Goal: Task Accomplishment & Management: Use online tool/utility

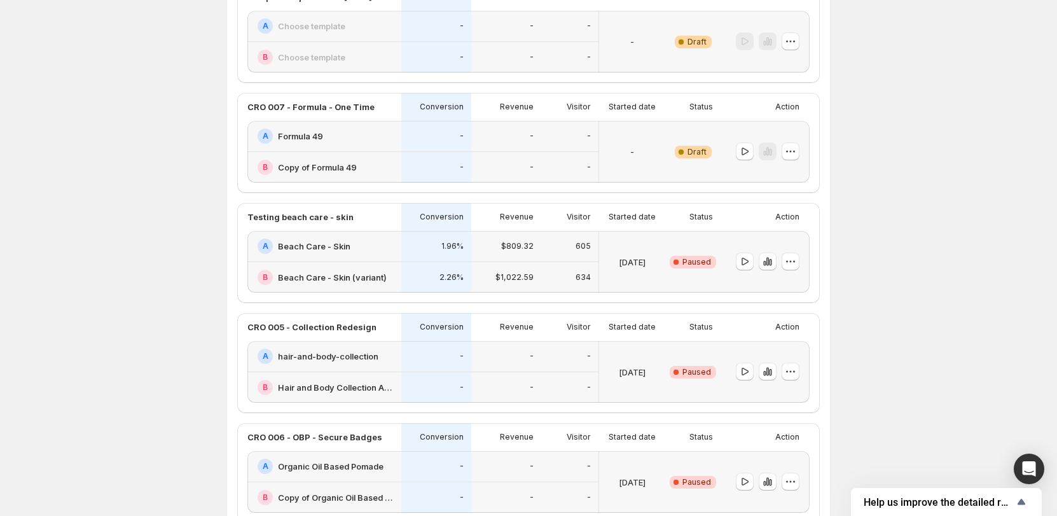
scroll to position [445, 0]
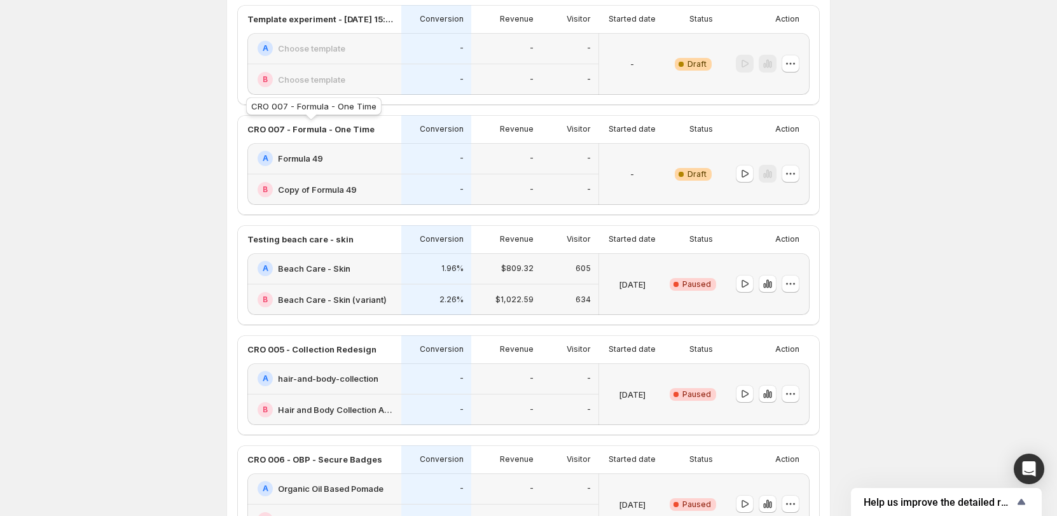
click at [348, 123] on p "CRO 007 - Formula - One Time" at bounding box center [310, 129] width 127 height 13
click at [713, 131] on p "Status" at bounding box center [701, 129] width 24 height 10
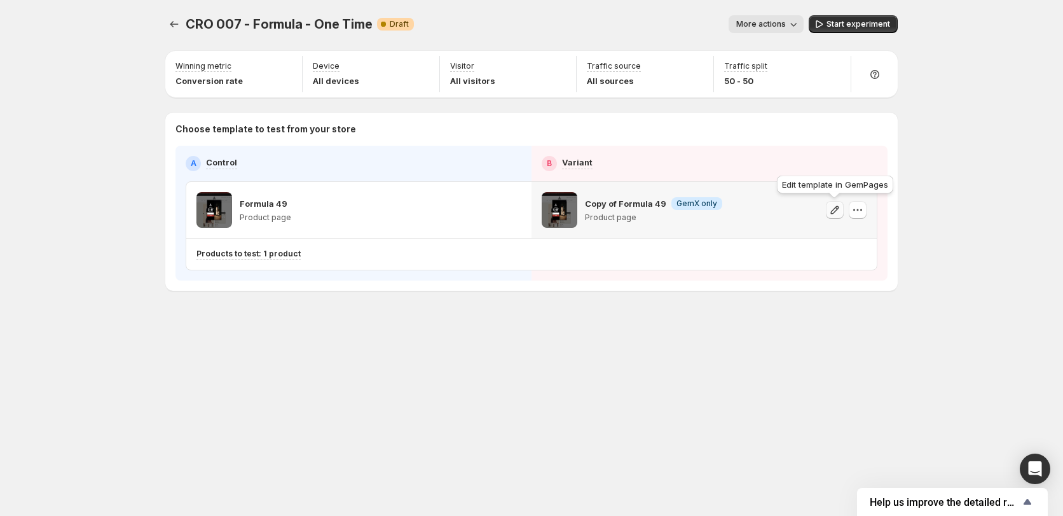
click at [836, 214] on icon "button" at bounding box center [835, 209] width 13 height 13
click at [740, 353] on div "CRO 007 - Formula - One Time. This page is ready CRO 007 - Formula - One Time W…" at bounding box center [531, 179] width 763 height 359
drag, startPoint x: 328, startPoint y: 352, endPoint x: 233, endPoint y: 93, distance: 276.4
click at [329, 352] on div "CRO 007 - Formula - One Time. This page is ready CRO 007 - Formula - One Time W…" at bounding box center [531, 179] width 763 height 359
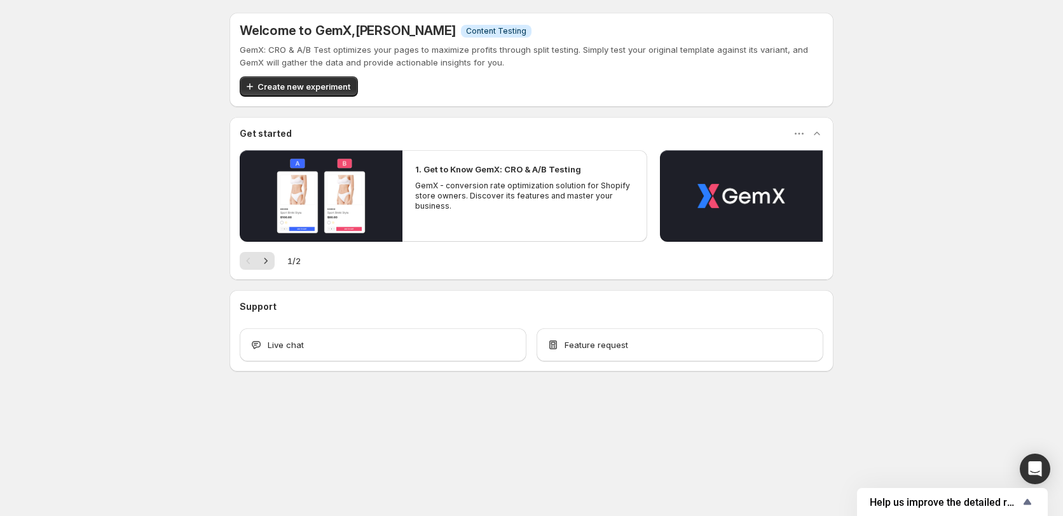
click at [172, 76] on div "Welcome to GemX , [PERSON_NAME] Info Content Testing GemX: CRO & A/B Test optim…" at bounding box center [531, 220] width 1063 height 440
click at [152, 194] on div "Welcome to GemX , [PERSON_NAME] Info Content Testing GemX: CRO & A/B Test optim…" at bounding box center [531, 220] width 1063 height 440
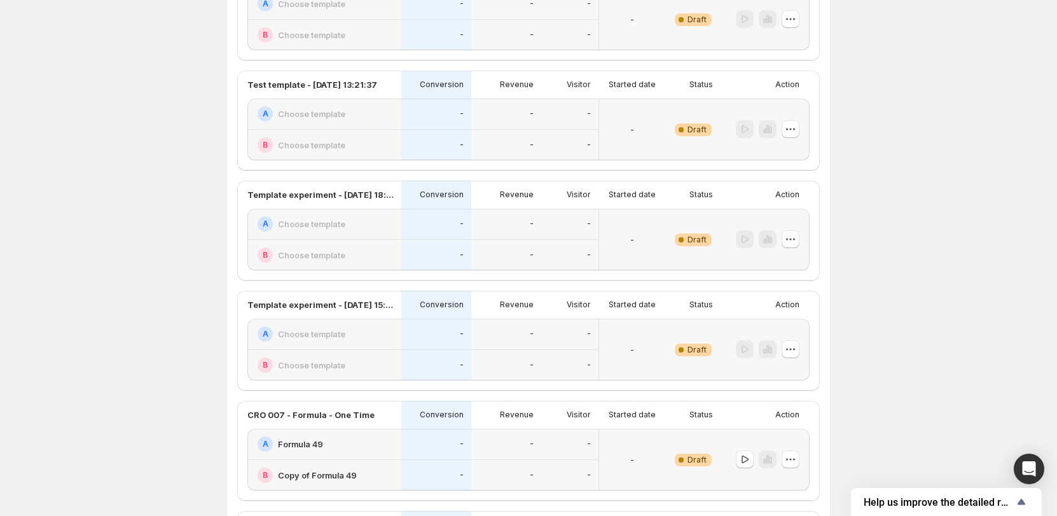
scroll to position [318, 0]
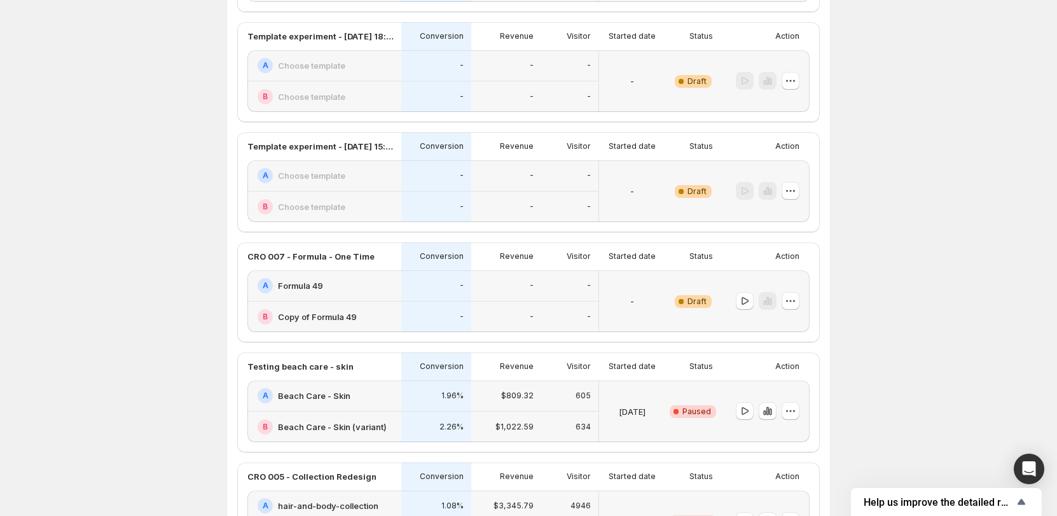
click at [150, 196] on div "Experiments. This page is ready Experiments Create new experiment Template Expe…" at bounding box center [528, 492] width 1057 height 1620
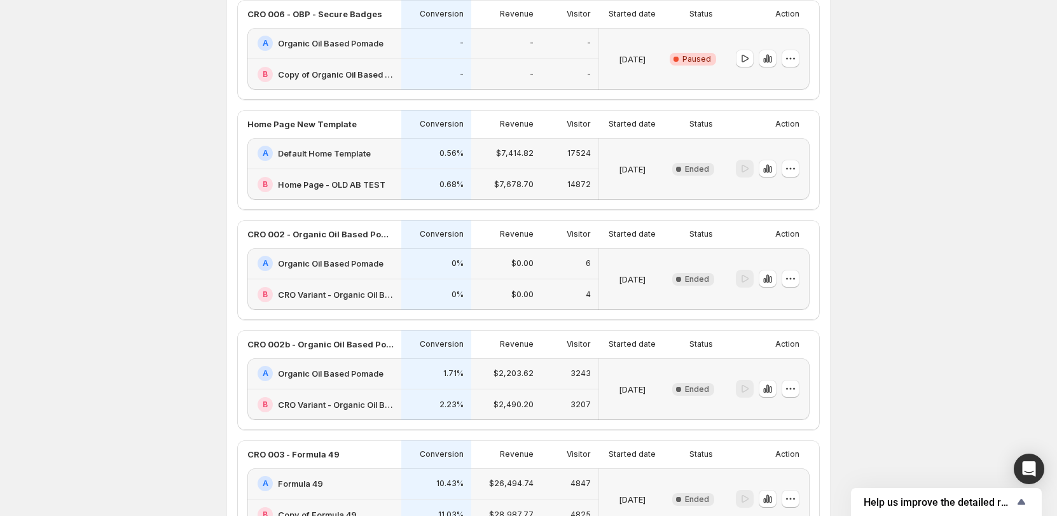
scroll to position [827, 0]
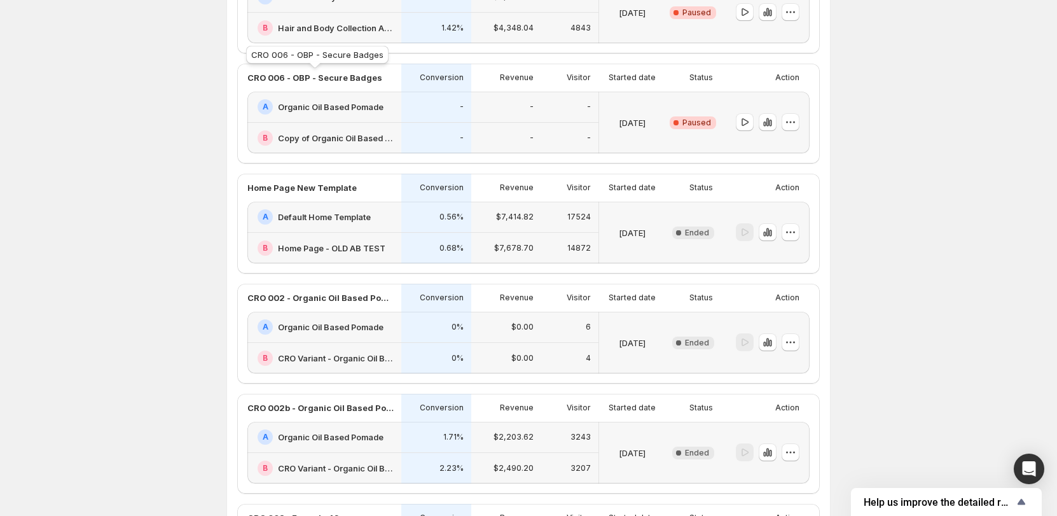
click at [352, 79] on p "CRO 006 - OBP - Secure Badges" at bounding box center [314, 77] width 135 height 13
click at [674, 89] on div "Status" at bounding box center [692, 78] width 55 height 28
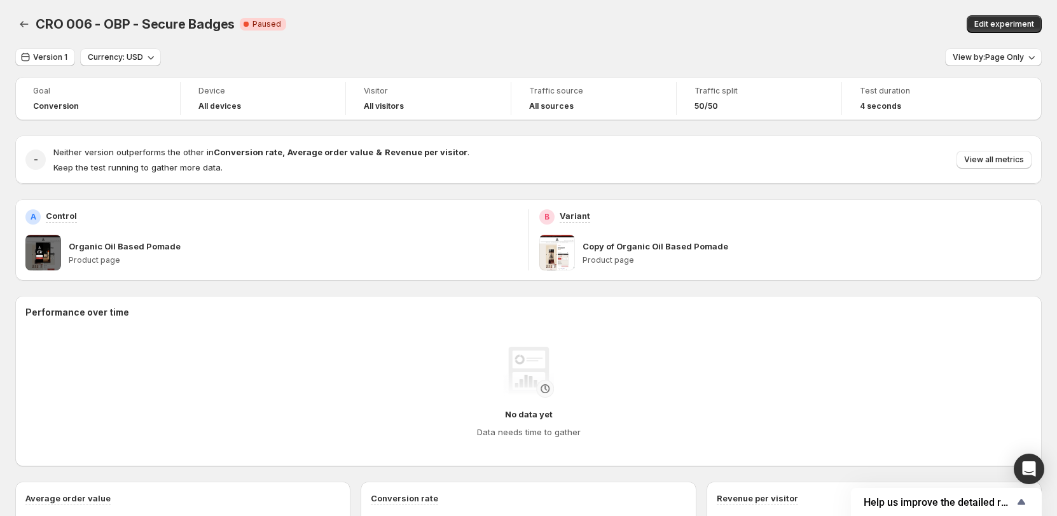
click at [673, 39] on div "CRO 006 - OBP - Secure Badges. This page is ready CRO 006 - OBP - Secure Badges…" at bounding box center [528, 24] width 1026 height 48
click at [628, 244] on p "Copy of Organic Oil Based Pomade" at bounding box center [655, 246] width 146 height 13
click at [719, 226] on div "B Variant Copy of Organic Oil Based Pomade Product page" at bounding box center [785, 239] width 493 height 61
click at [1014, 18] on button "Edit experiment" at bounding box center [1004, 24] width 75 height 18
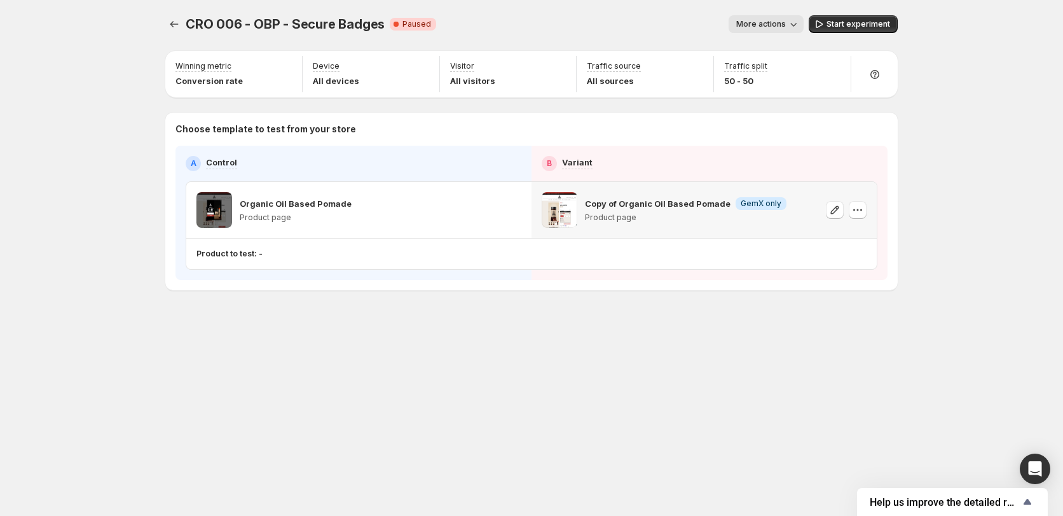
click at [699, 210] on div "Copy of Organic Oil Based Pomade Info GemX only Product page" at bounding box center [686, 210] width 202 height 36
click at [827, 206] on button "button" at bounding box center [835, 210] width 18 height 18
